Goal: Task Accomplishment & Management: Manage account settings

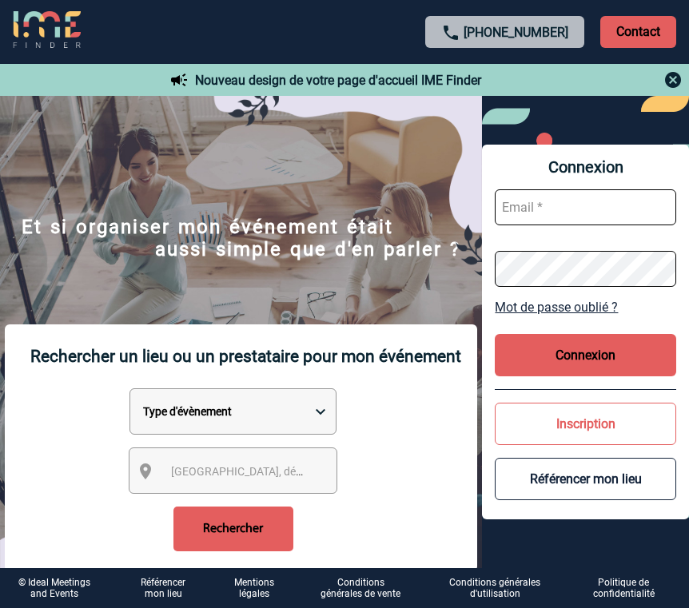
type input "[EMAIL_ADDRESS][DOMAIN_NAME]"
click at [590, 359] on button "Connexion" at bounding box center [585, 355] width 181 height 42
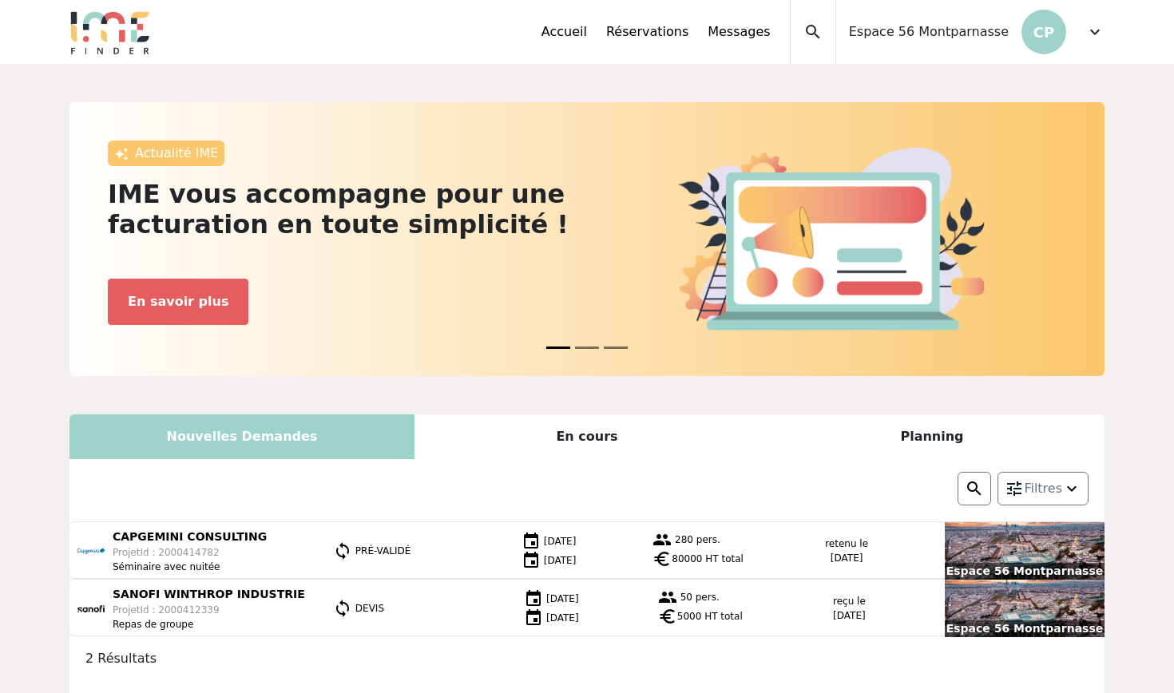
click at [688, 33] on div "Accueil Réservations Messages Accès autres comptes Mes données personnelles Don…" at bounding box center [823, 32] width 563 height 64
click at [688, 33] on span "expand_more" at bounding box center [1095, 31] width 19 height 19
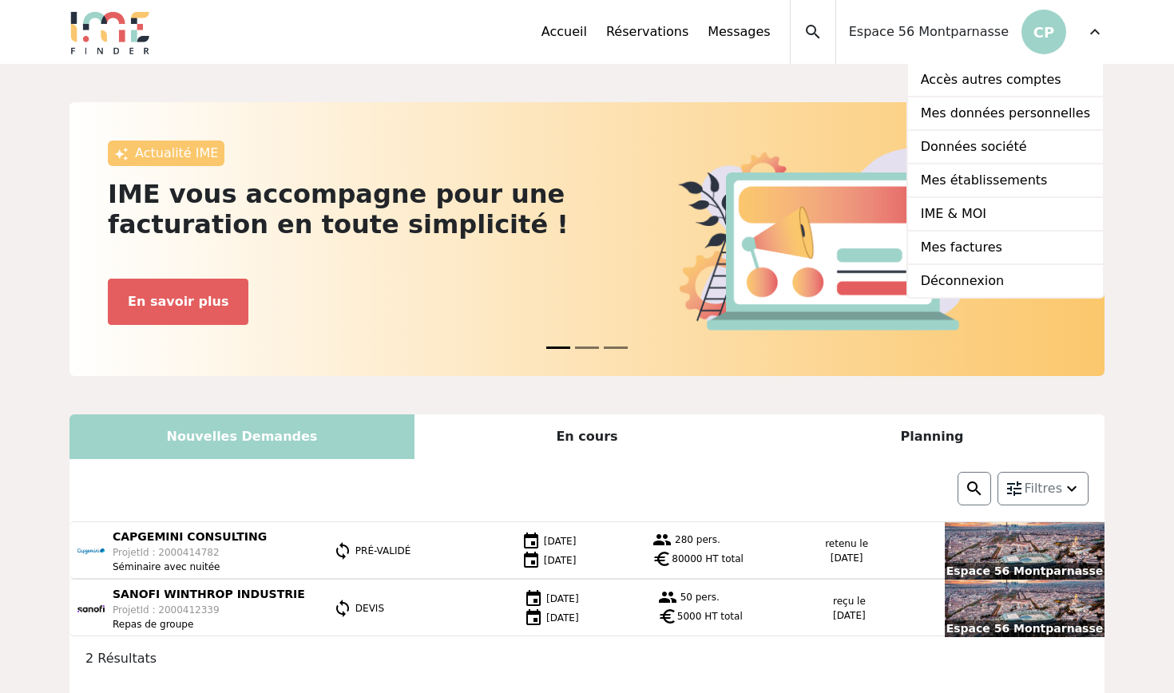
click at [688, 38] on span "Espace 56 Montparnasse" at bounding box center [929, 31] width 160 height 19
click at [688, 32] on span "Espace 56 Montparnasse" at bounding box center [929, 31] width 160 height 19
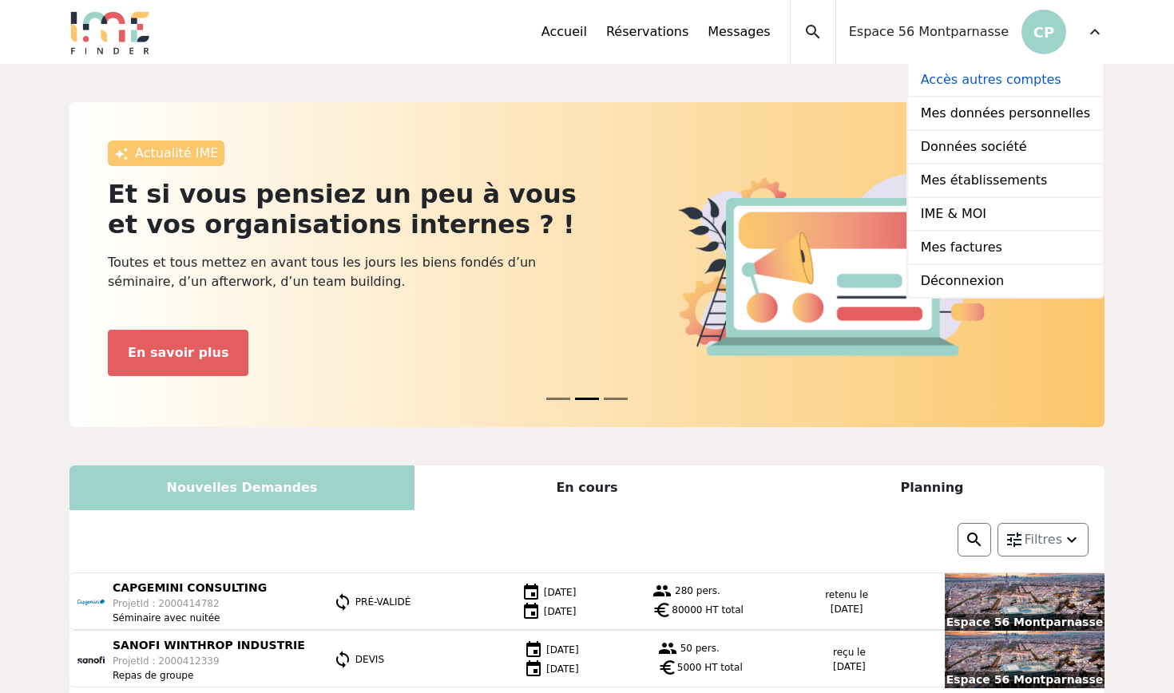
click at [688, 81] on link "Accès autres comptes" at bounding box center [1005, 81] width 195 height 34
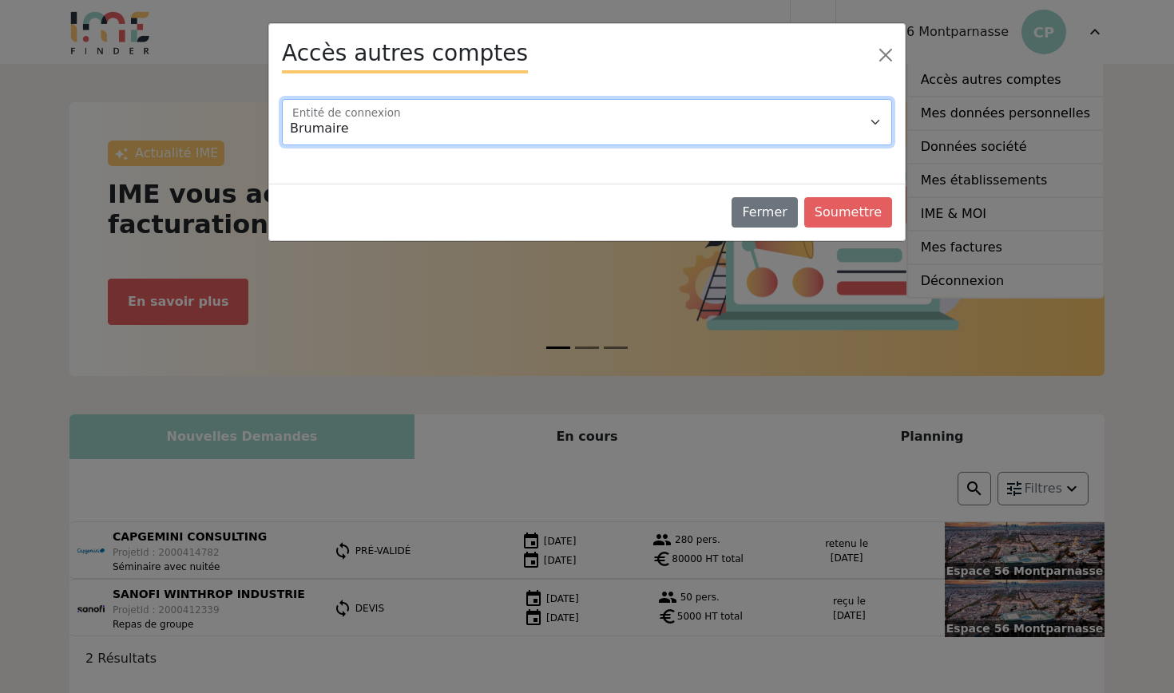
select select "115431"
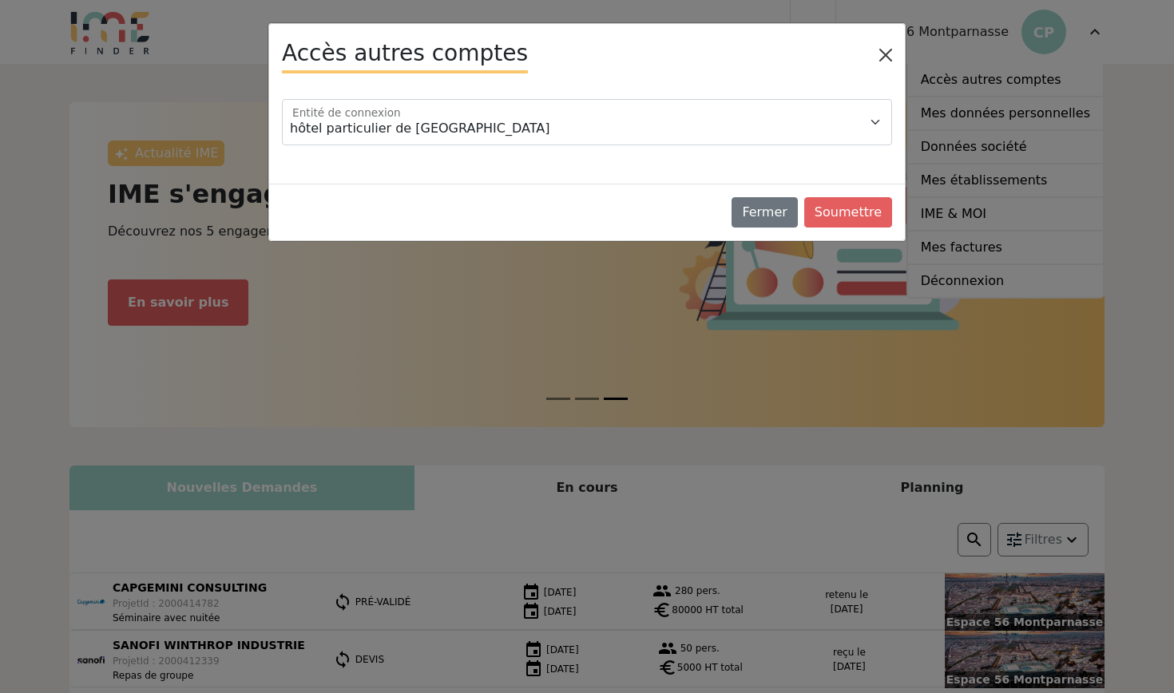
click at [688, 54] on button "Close" at bounding box center [886, 55] width 26 height 26
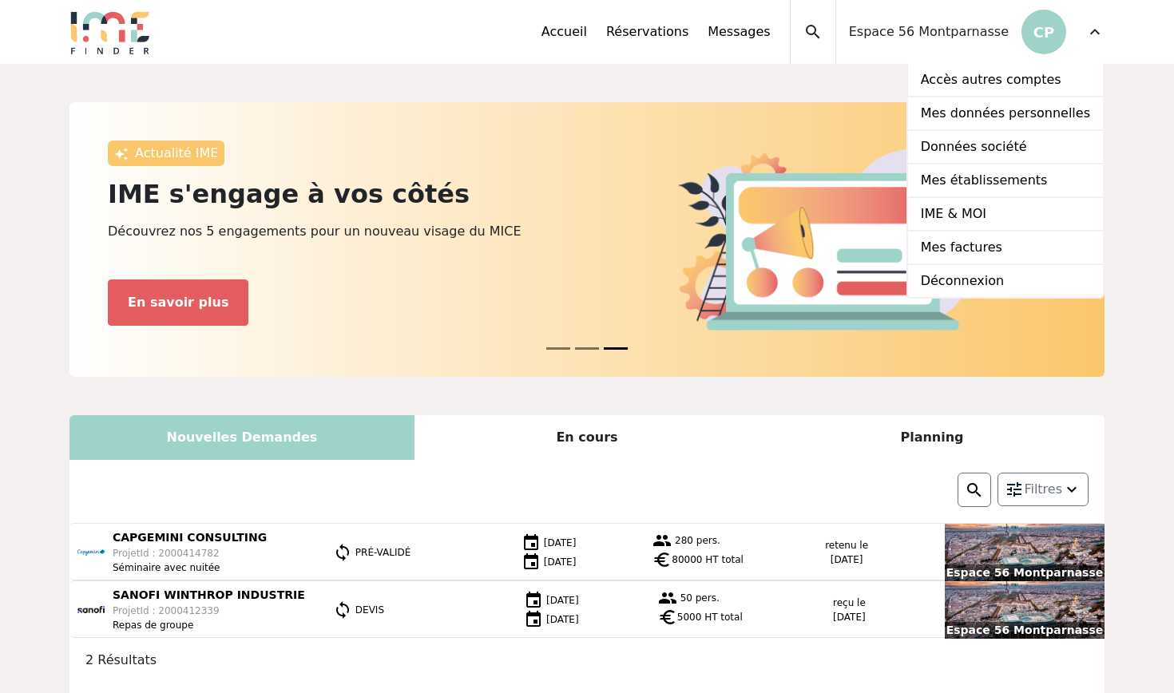
click at [688, 36] on span "Espace 56 Montparnasse" at bounding box center [929, 31] width 160 height 19
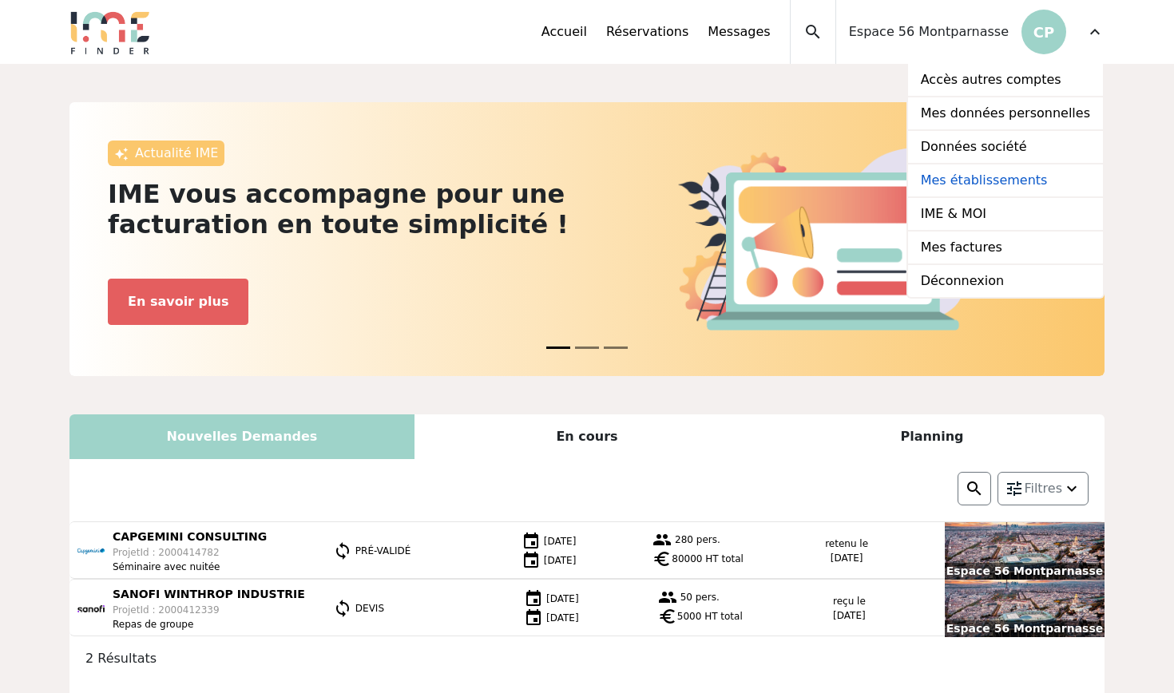
click at [688, 182] on link "Mes établissements" at bounding box center [1005, 182] width 195 height 34
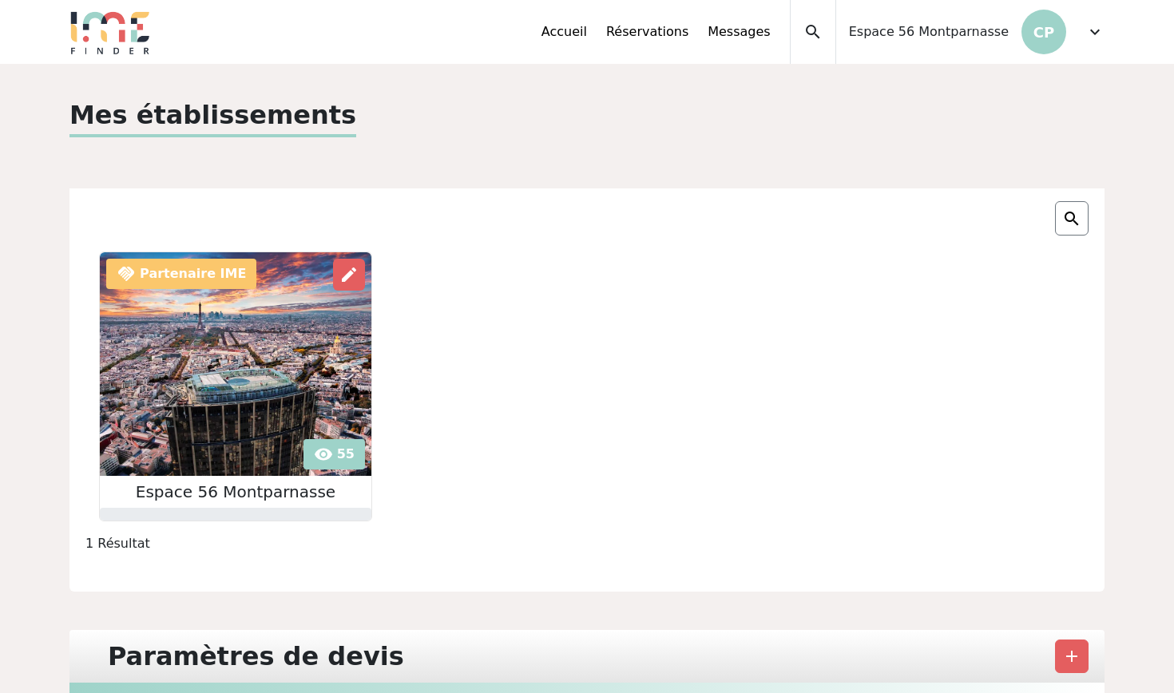
click at [1092, 39] on span "expand_more" at bounding box center [1095, 31] width 19 height 19
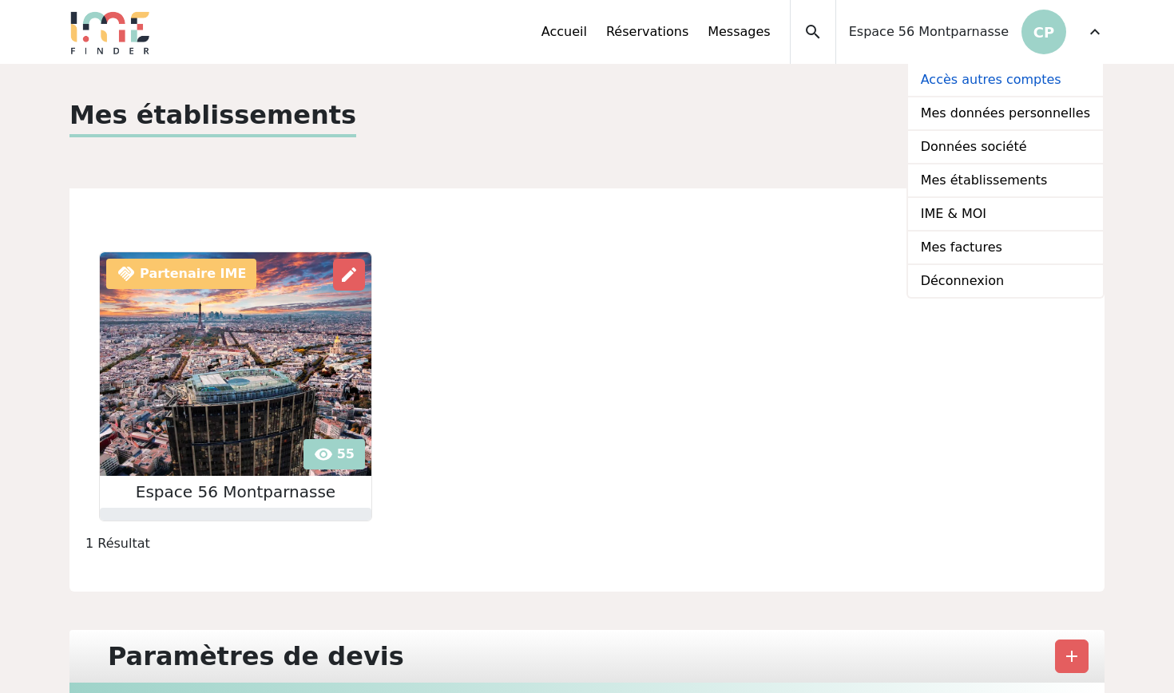
click at [1035, 81] on link "Accès autres comptes" at bounding box center [1005, 81] width 195 height 34
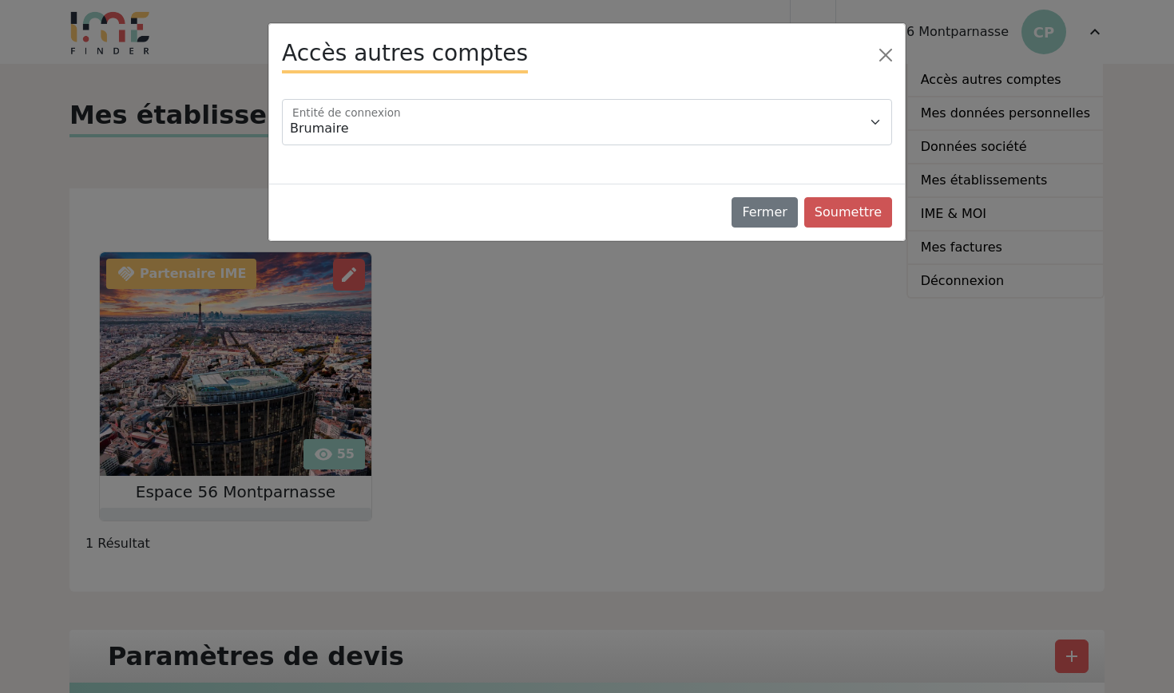
click at [860, 212] on button "Soumettre" at bounding box center [848, 212] width 88 height 30
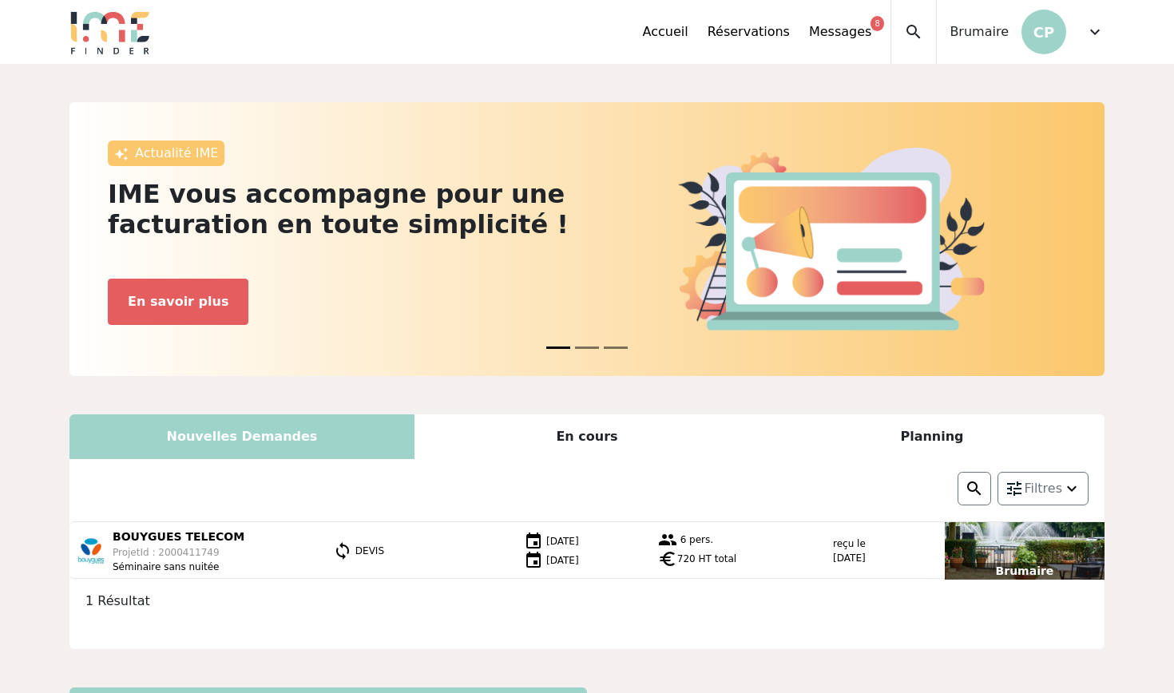
click at [1060, 38] on p "CP" at bounding box center [1044, 32] width 45 height 45
click at [1086, 38] on div "Accueil Réservations Messages 8 Accès autres comptes Mes données personnelles D…" at bounding box center [874, 32] width 462 height 64
click at [1096, 38] on span "expand_more" at bounding box center [1095, 31] width 19 height 19
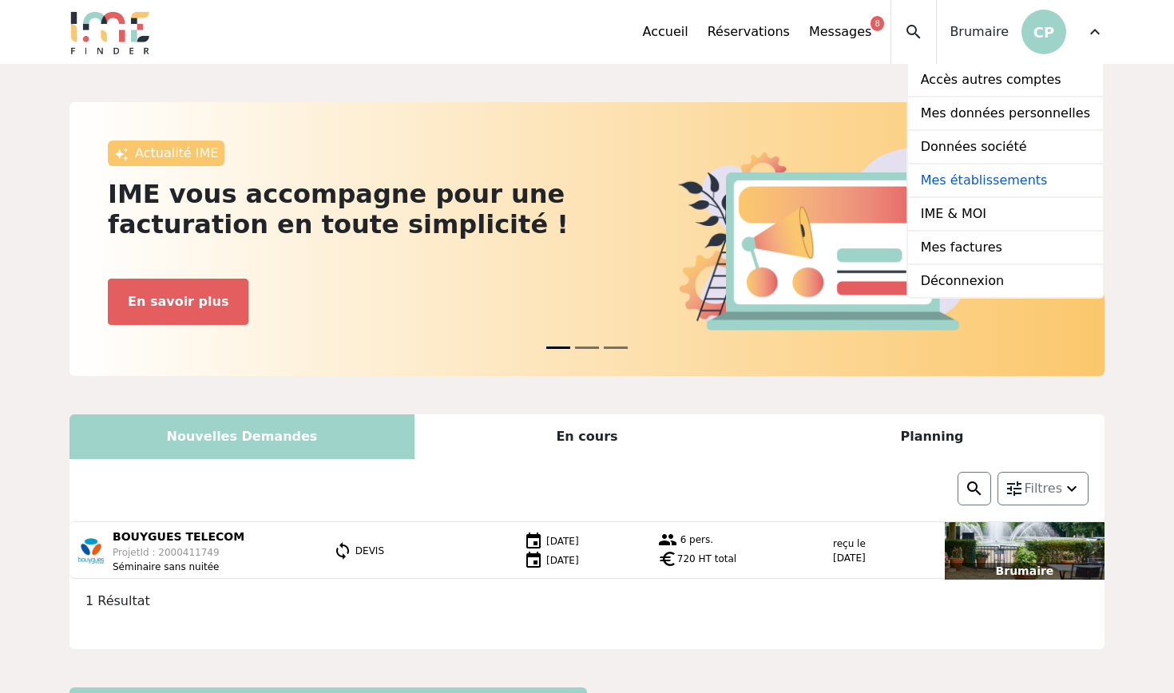
click at [984, 181] on link "Mes établissements" at bounding box center [1005, 182] width 195 height 34
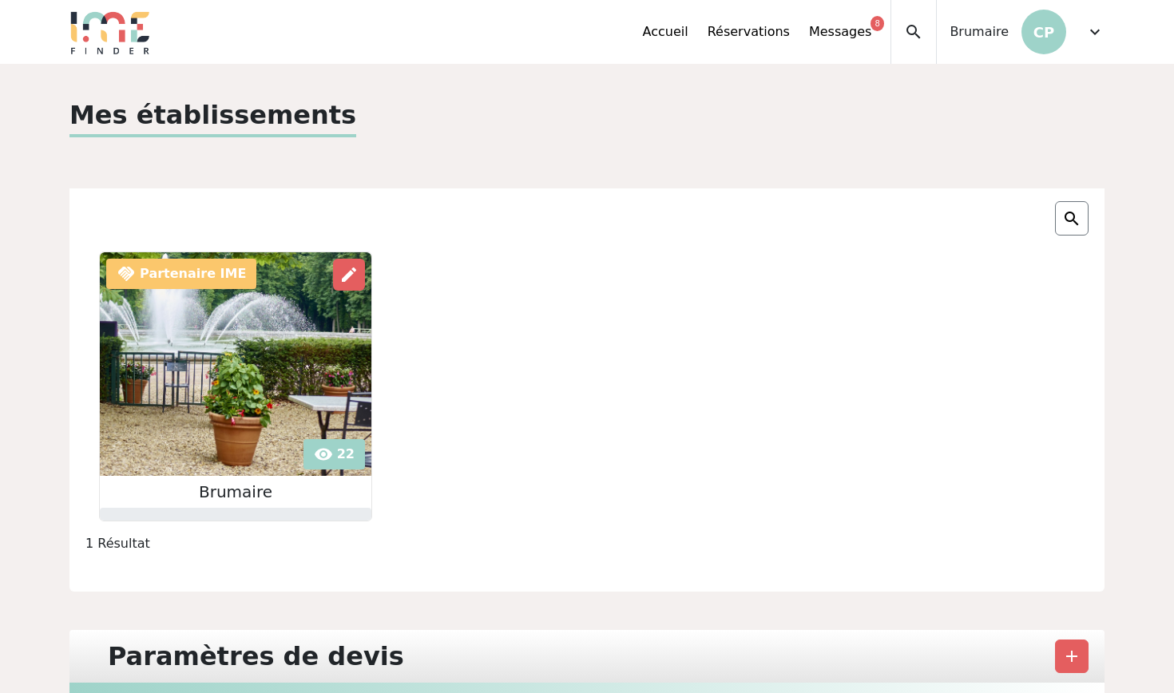
scroll to position [-1, 0]
click at [194, 366] on img at bounding box center [236, 364] width 272 height 224
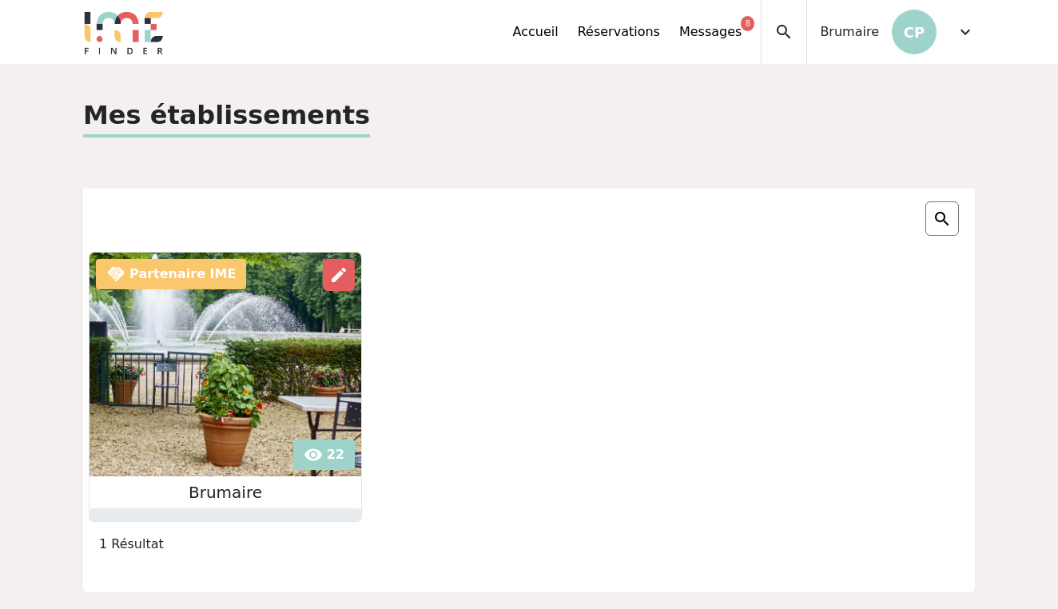
scroll to position [0, 0]
click at [635, 36] on link "Réservations" at bounding box center [619, 31] width 82 height 19
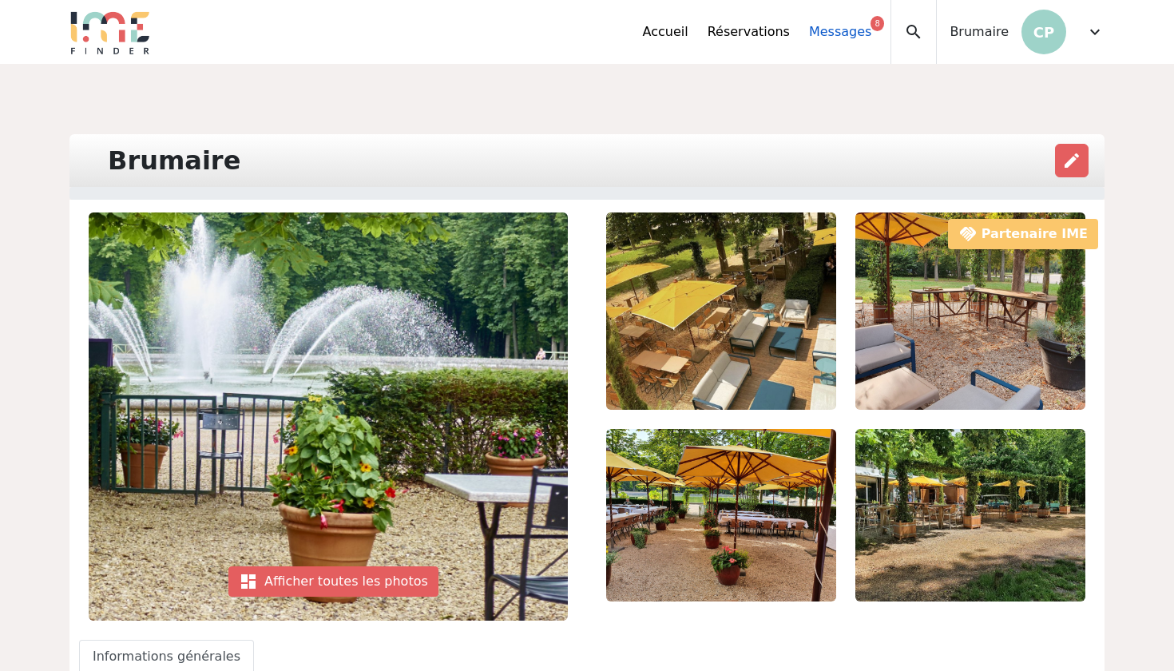
click at [869, 38] on link "Messages 8" at bounding box center [840, 31] width 62 height 19
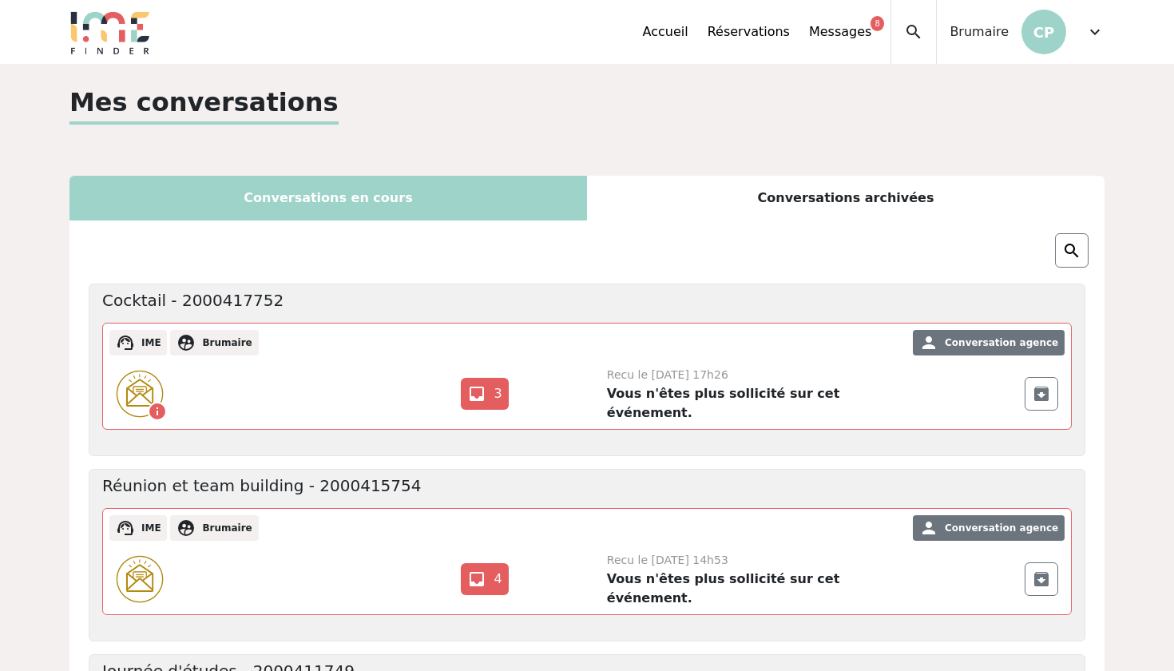
click at [1090, 33] on span "expand_more" at bounding box center [1095, 31] width 19 height 19
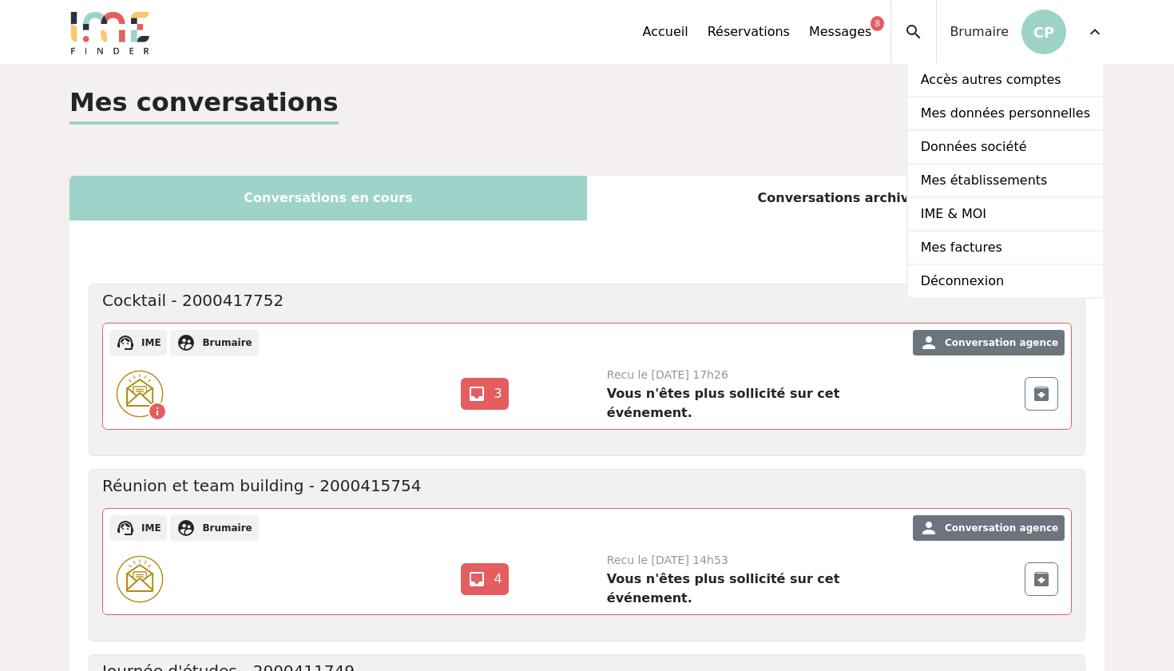
click at [971, 34] on span "Brumaire" at bounding box center [979, 31] width 59 height 19
click at [924, 34] on span "search" at bounding box center [913, 31] width 19 height 19
click at [1021, 34] on div "Brumaire CP" at bounding box center [1001, 32] width 129 height 64
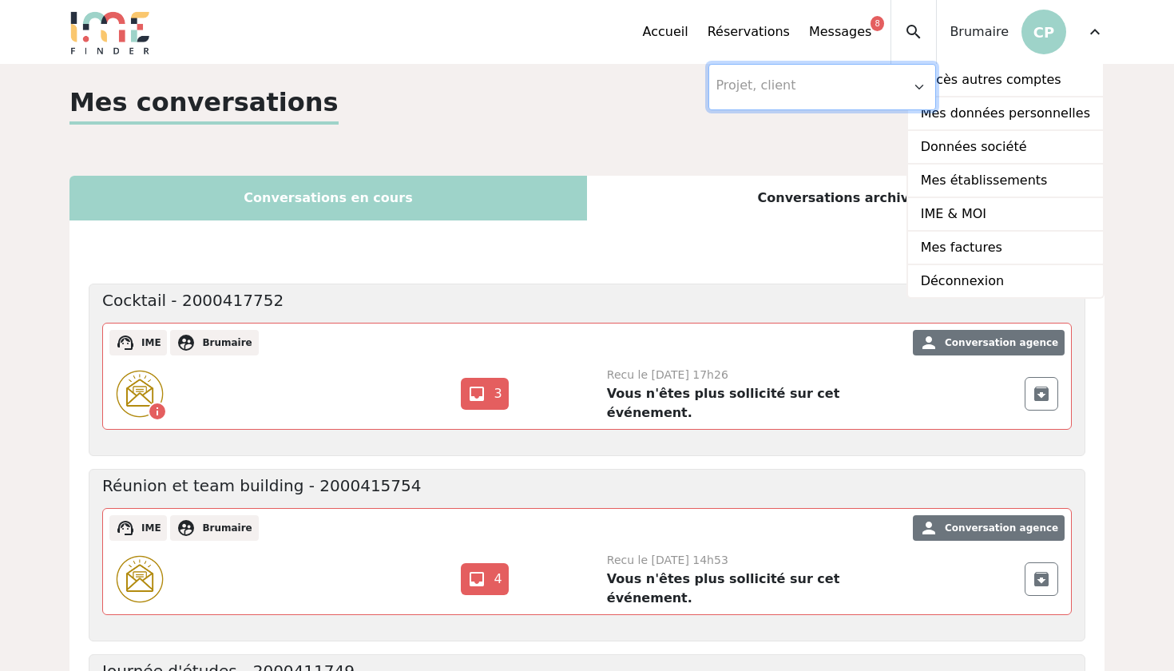
click at [1048, 37] on p "CP" at bounding box center [1044, 32] width 45 height 45
click at [1100, 42] on div "expand_more" at bounding box center [1095, 32] width 19 height 64
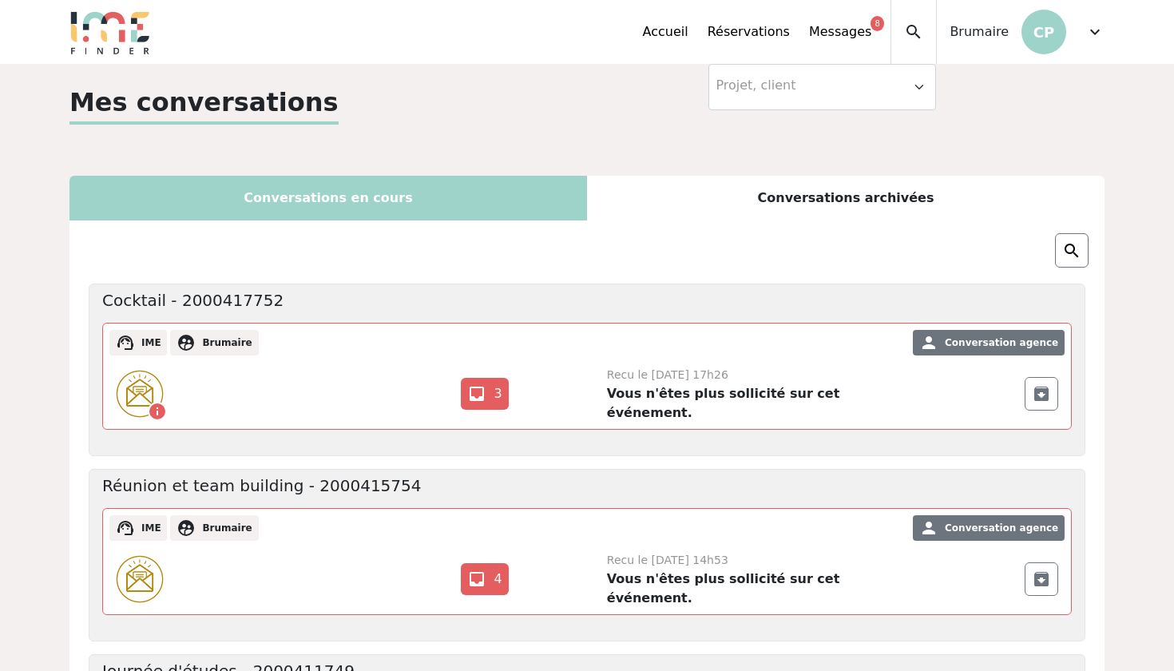
click at [1049, 38] on p "CP" at bounding box center [1044, 32] width 45 height 45
click at [976, 36] on span "Brumaire" at bounding box center [979, 31] width 59 height 19
click at [920, 36] on span "search" at bounding box center [913, 31] width 19 height 19
click at [966, 36] on span "Brumaire" at bounding box center [979, 31] width 59 height 19
click at [1084, 32] on div "Accueil Réservations Messages 8 Accès autres comptes Mes données personnelles D…" at bounding box center [874, 32] width 462 height 64
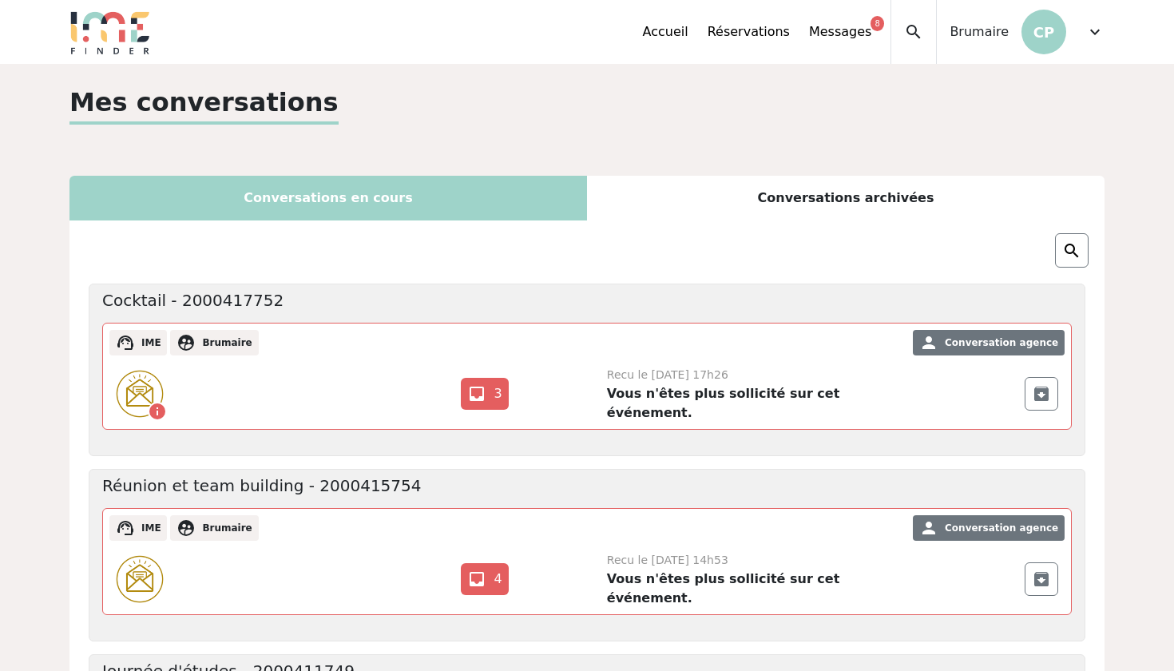
click at [1089, 32] on span "expand_more" at bounding box center [1095, 31] width 19 height 19
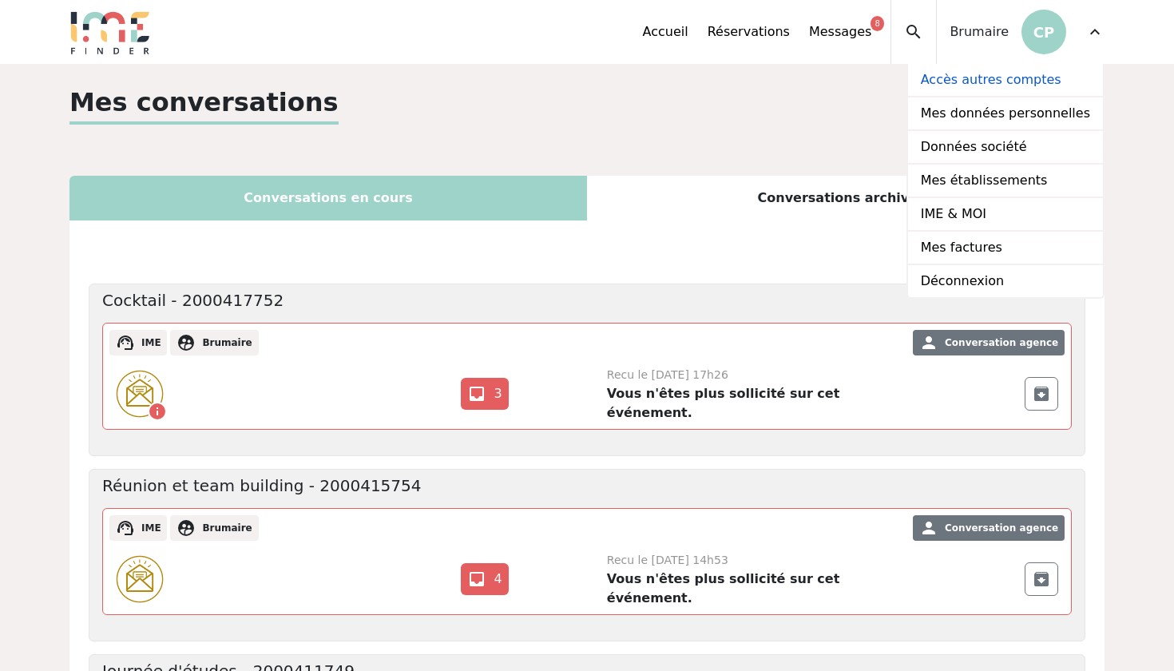
click at [1037, 74] on link "Accès autres comptes" at bounding box center [1005, 81] width 195 height 34
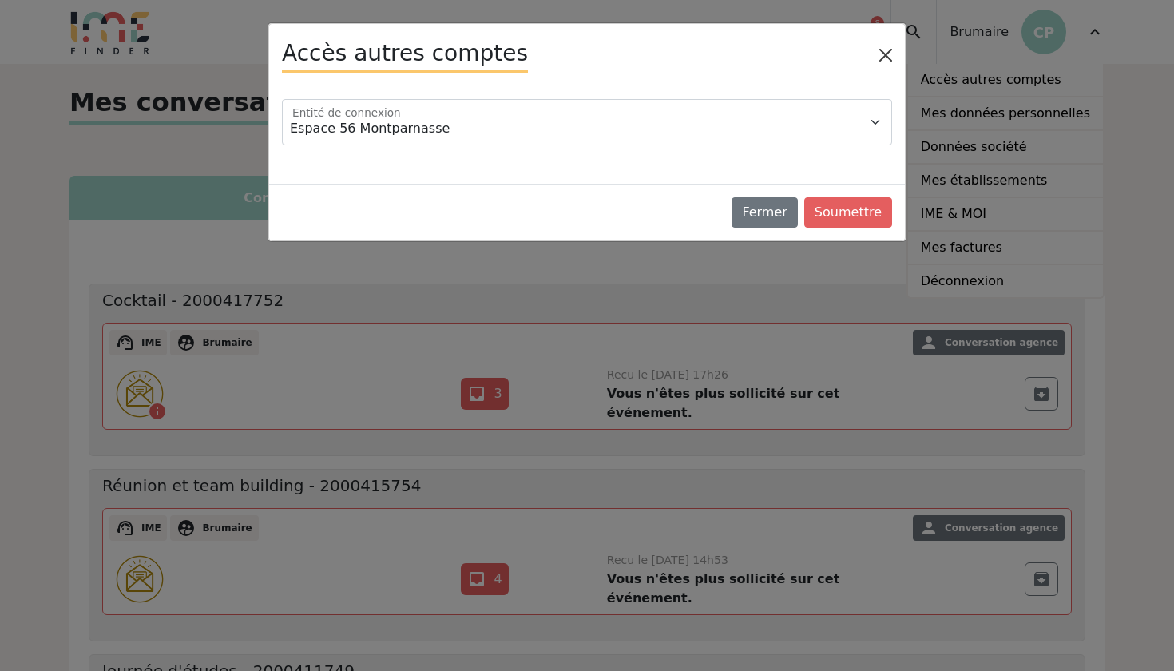
click at [887, 54] on button "Close" at bounding box center [886, 55] width 26 height 26
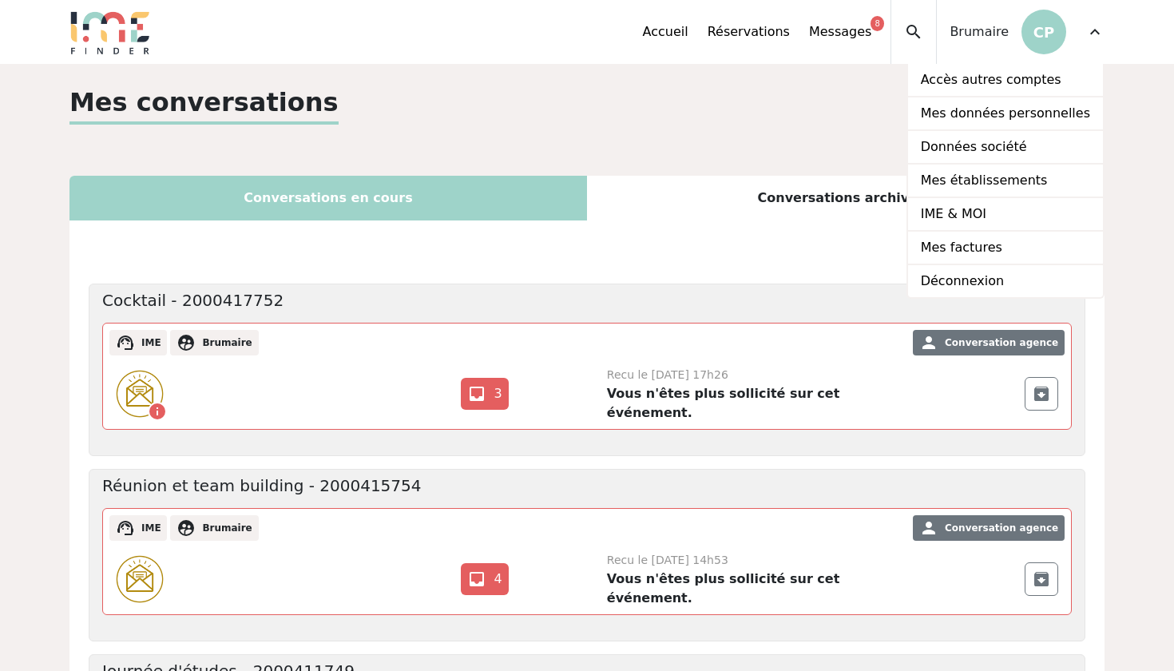
click at [912, 30] on span "search" at bounding box center [913, 31] width 19 height 19
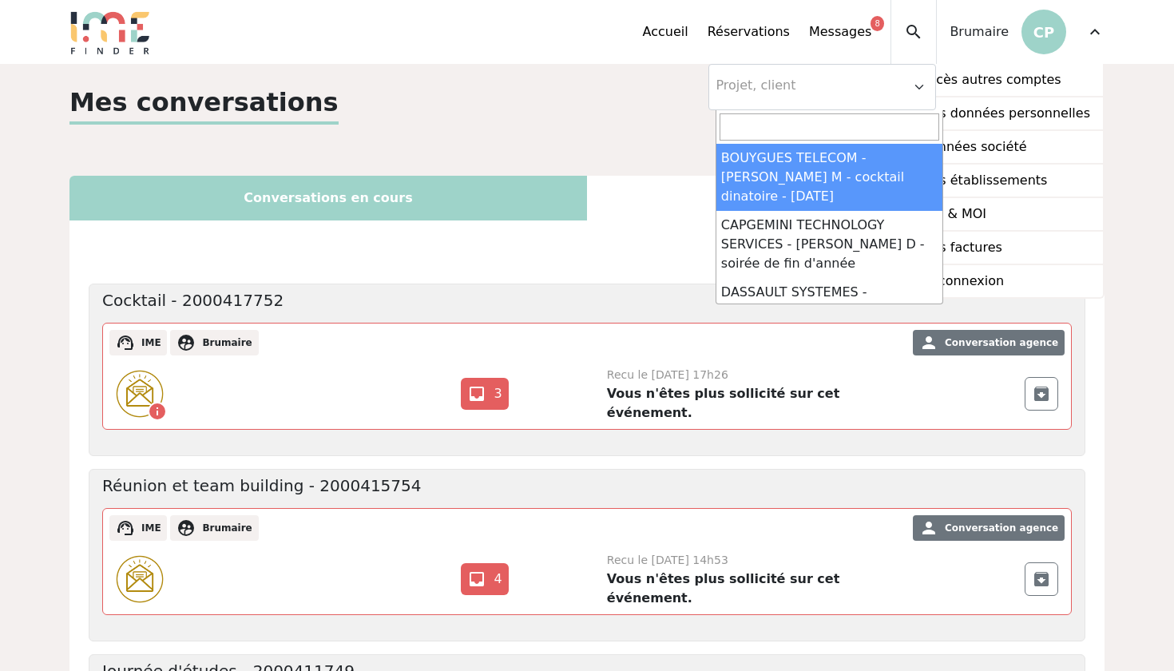
click at [770, 126] on input "search" at bounding box center [830, 126] width 220 height 27
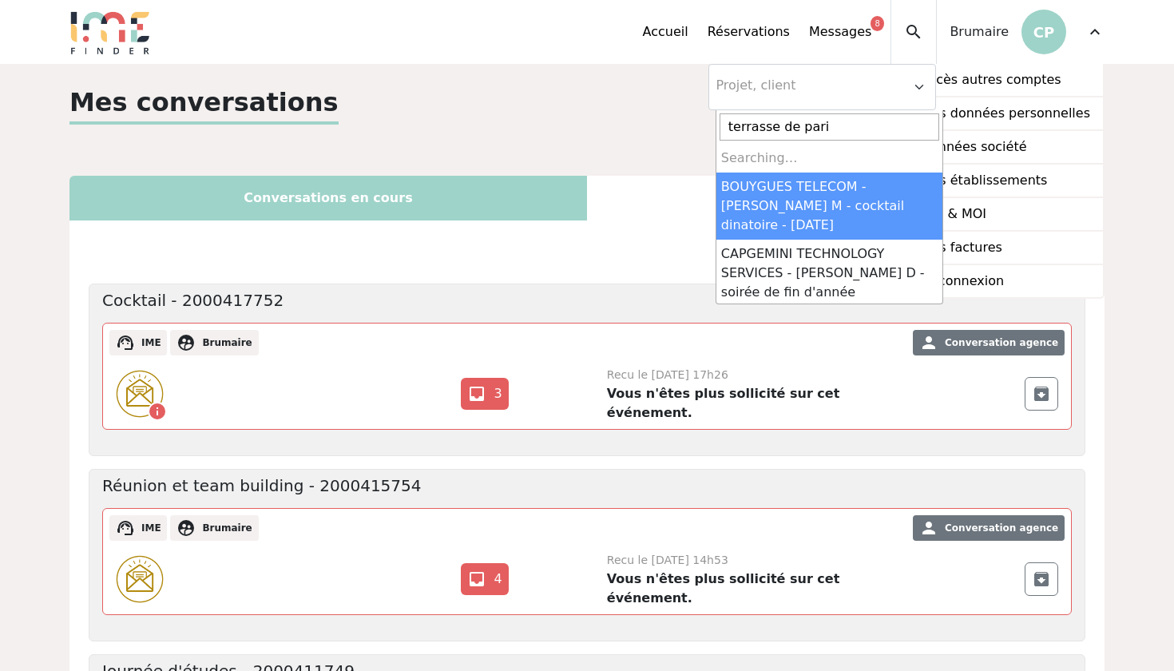
type input "terrasse de paris"
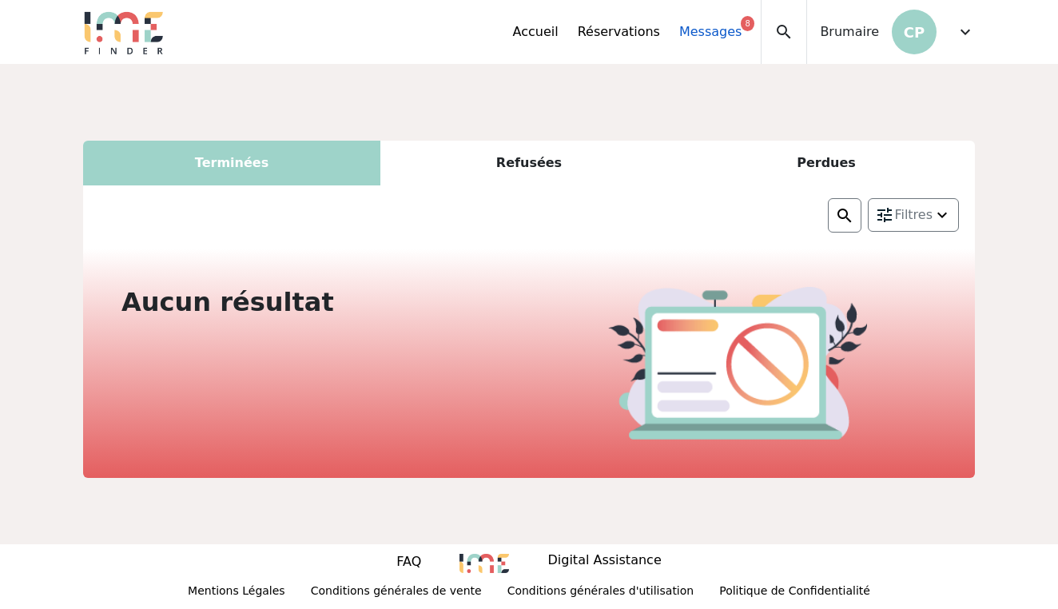
click at [713, 36] on link "Messages 8" at bounding box center [710, 31] width 62 height 19
